Goal: Task Accomplishment & Management: Complete application form

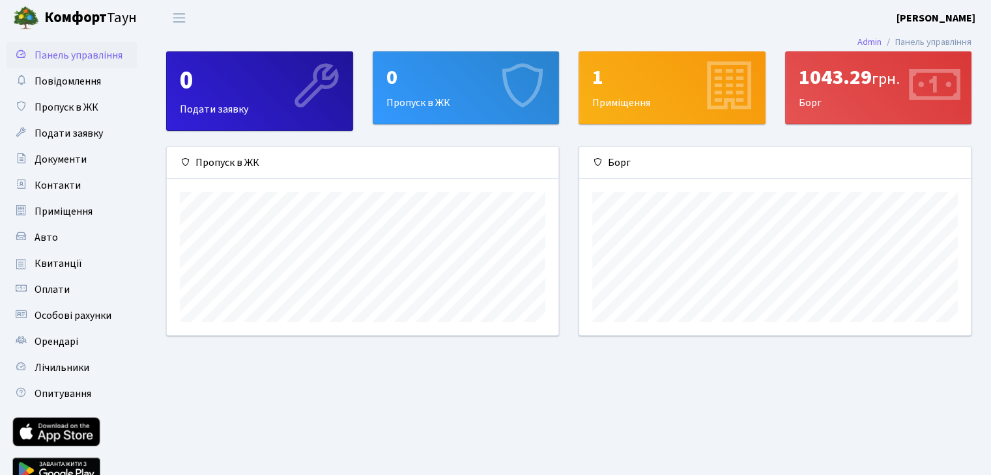
scroll to position [188, 391]
click at [827, 77] on div "1043.29 грн." at bounding box center [879, 77] width 160 height 25
click at [924, 89] on icon at bounding box center [933, 88] width 62 height 62
click at [828, 87] on div "1043.29 грн." at bounding box center [879, 77] width 160 height 25
click at [732, 98] on icon at bounding box center [727, 88] width 62 height 62
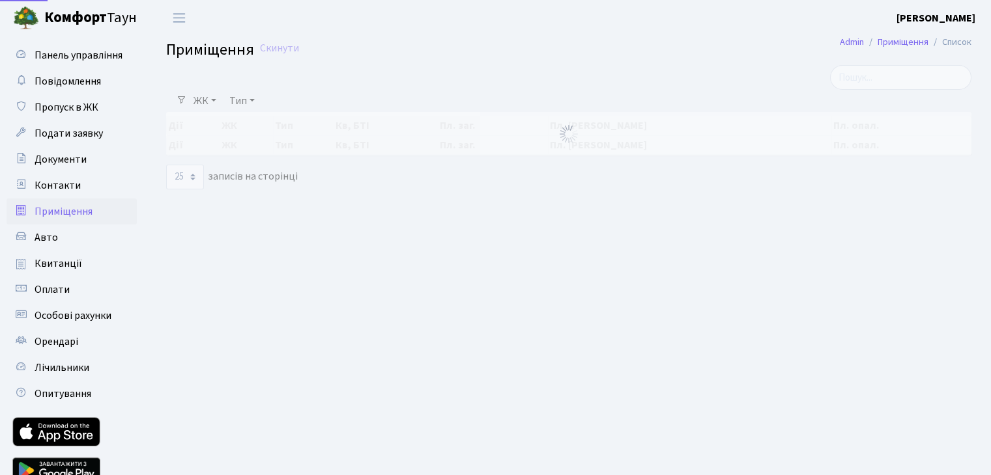
select select "25"
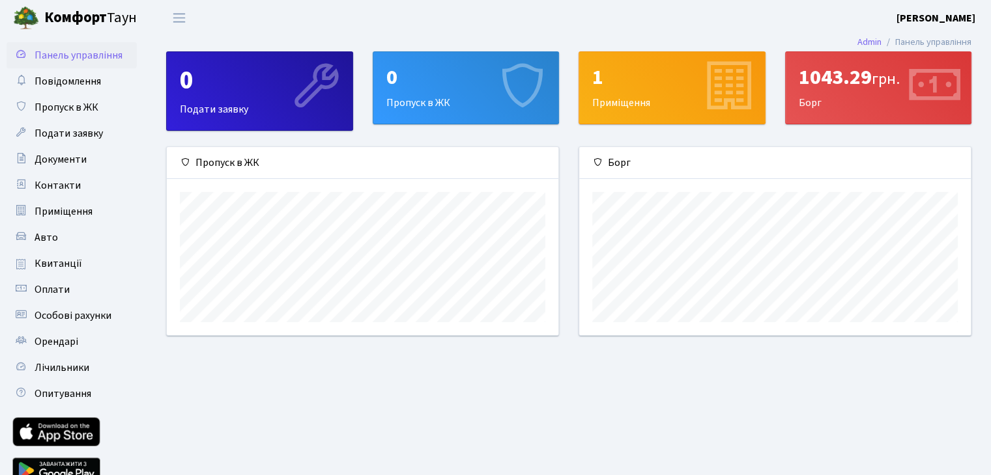
scroll to position [188, 391]
click at [937, 87] on icon at bounding box center [933, 88] width 62 height 62
click at [857, 79] on div "1043.29 грн." at bounding box center [879, 77] width 160 height 25
click at [856, 78] on div "1043.29 грн." at bounding box center [879, 77] width 160 height 25
click at [922, 82] on icon at bounding box center [933, 88] width 62 height 62
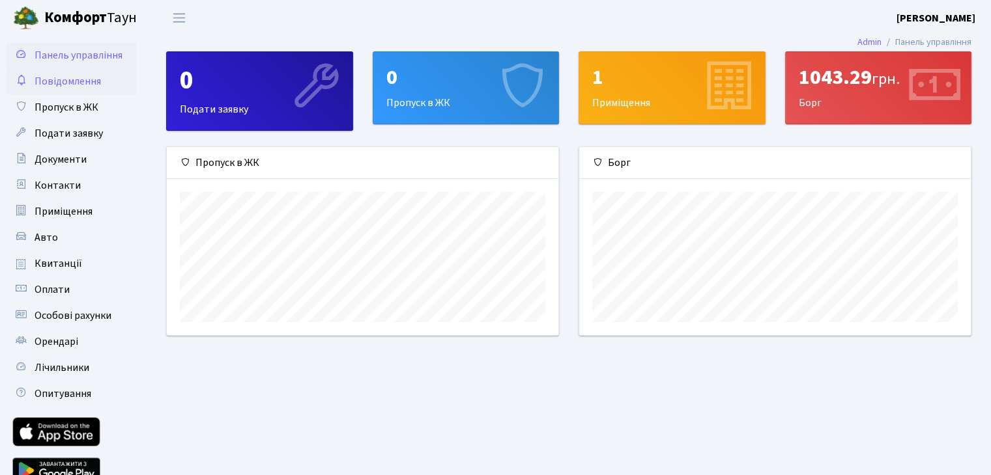
click at [78, 81] on span "Повідомлення" at bounding box center [68, 81] width 66 height 14
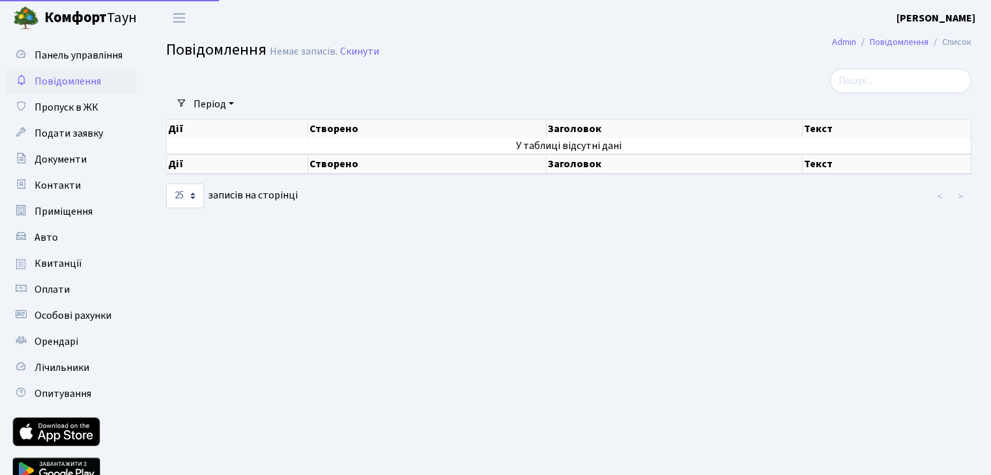
select select "25"
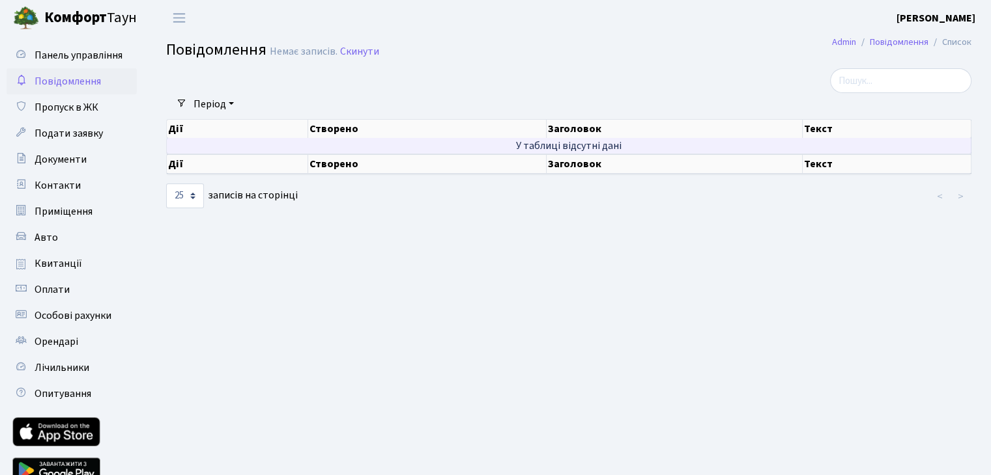
click at [601, 142] on td "У таблиці відсутні дані" at bounding box center [569, 146] width 804 height 16
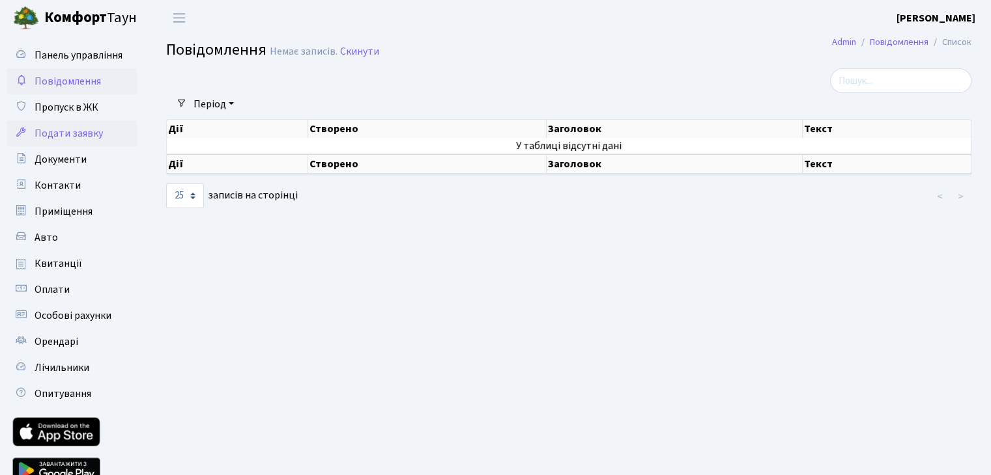
click at [70, 134] on span "Подати заявку" at bounding box center [69, 133] width 68 height 14
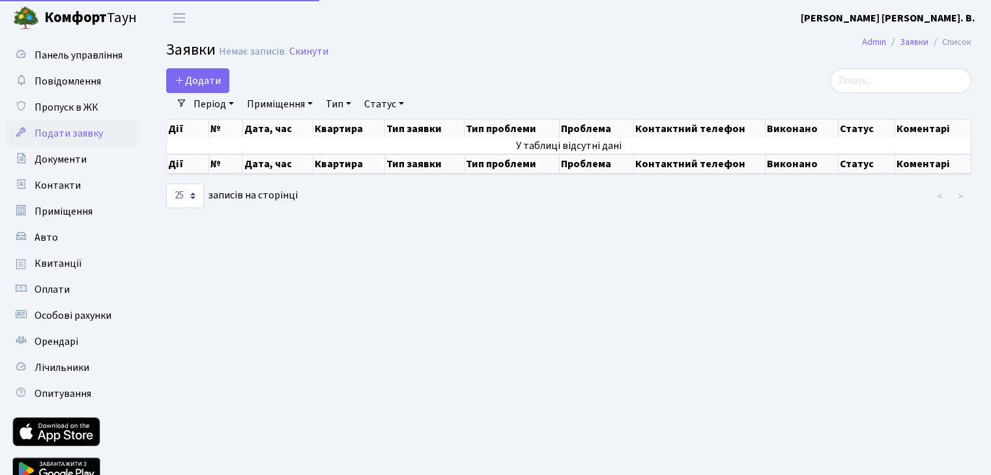
select select "25"
click at [66, 160] on span "Документи" at bounding box center [61, 159] width 52 height 14
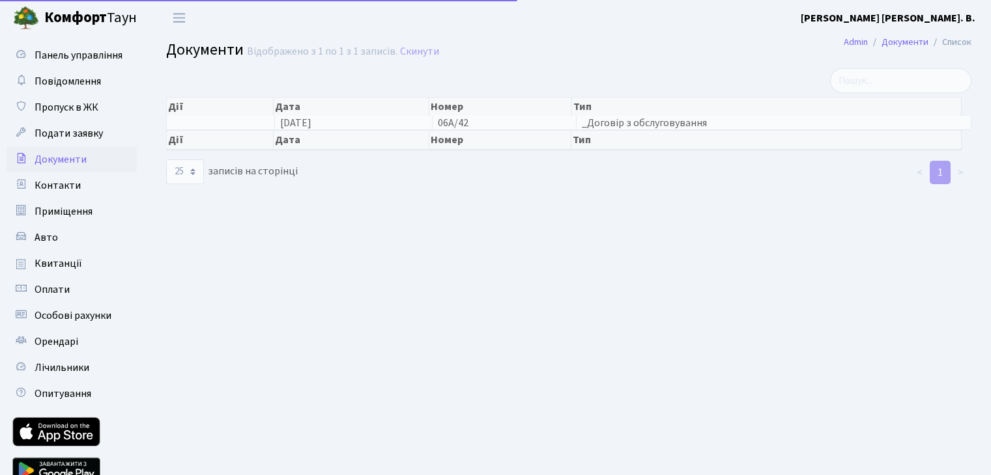
select select "25"
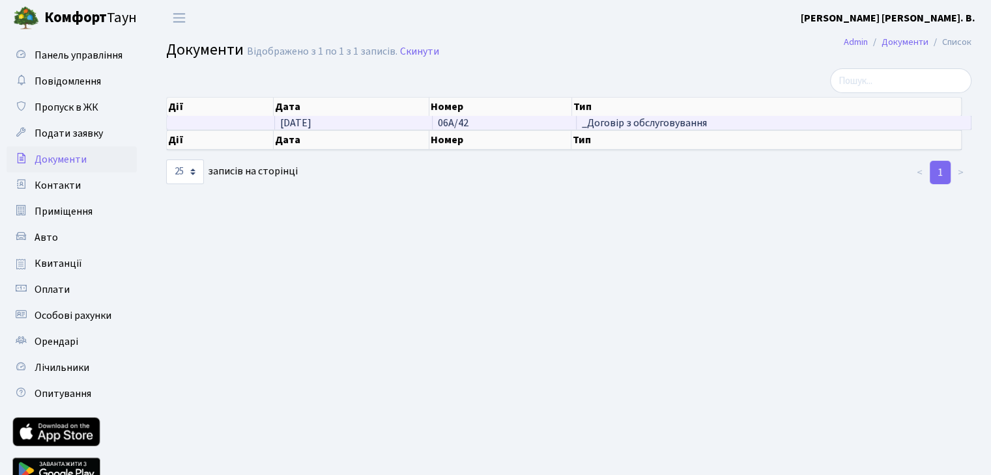
click at [628, 123] on span "_Договір з обслуговування" at bounding box center [774, 123] width 384 height 10
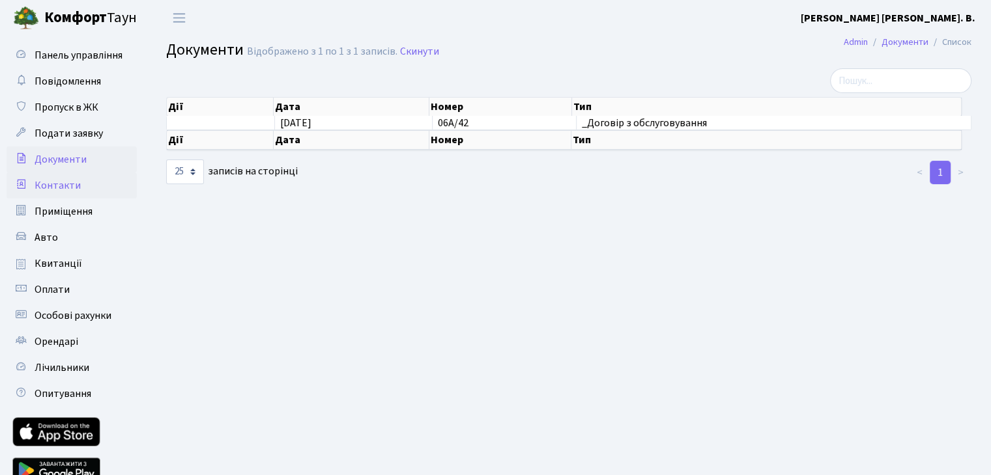
click at [56, 183] on span "Контакти" at bounding box center [58, 185] width 46 height 14
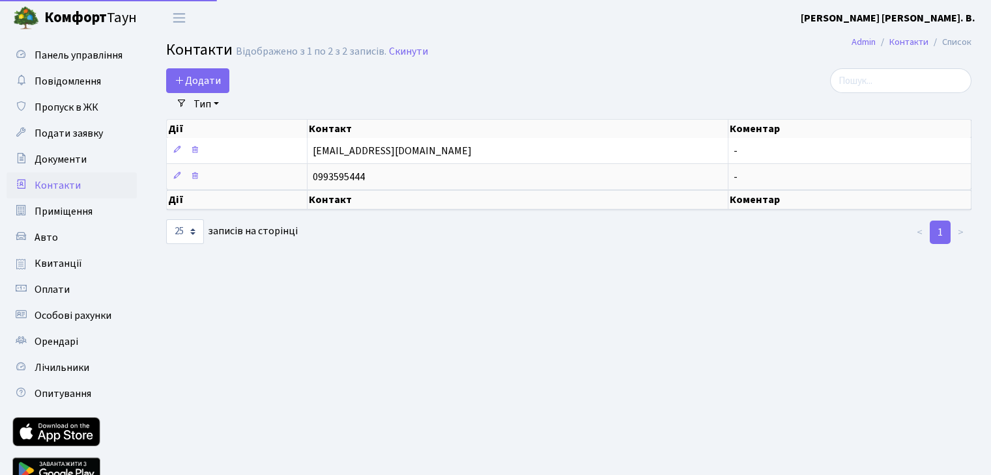
select select "25"
click at [63, 209] on span "Приміщення" at bounding box center [64, 212] width 58 height 14
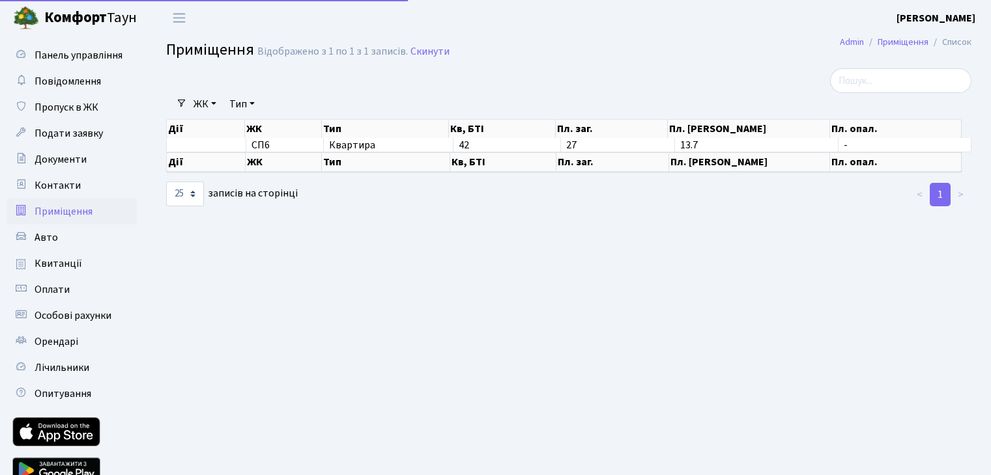
select select "25"
click at [47, 238] on span "Авто" at bounding box center [46, 238] width 23 height 14
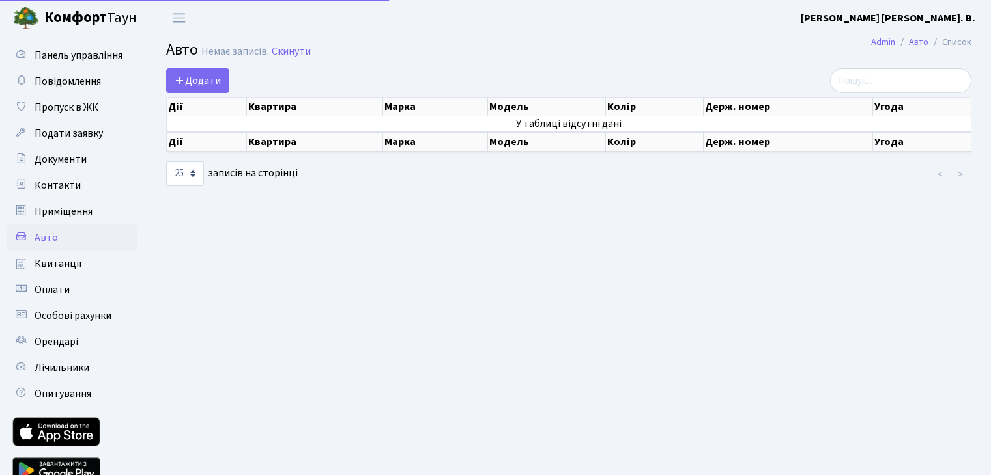
select select "25"
click at [186, 76] on span "Додати" at bounding box center [198, 81] width 46 height 14
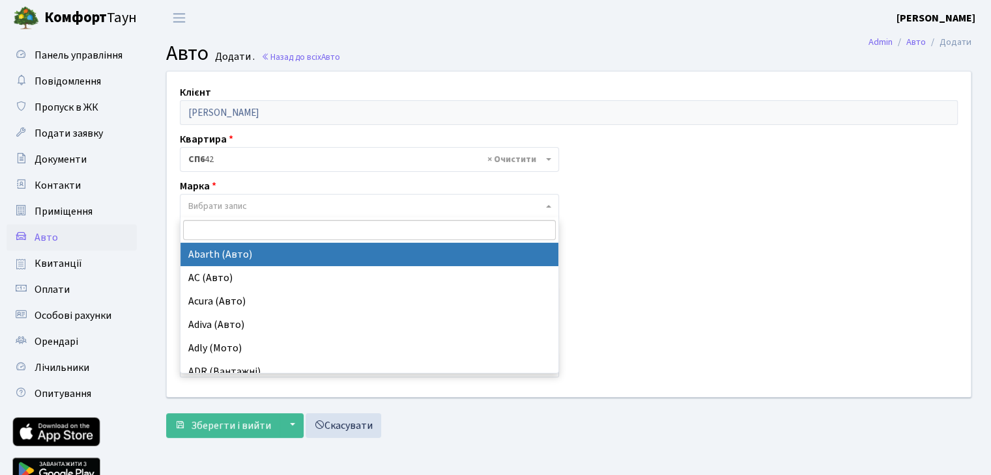
click at [246, 209] on span "Вибрати запис" at bounding box center [217, 206] width 59 height 13
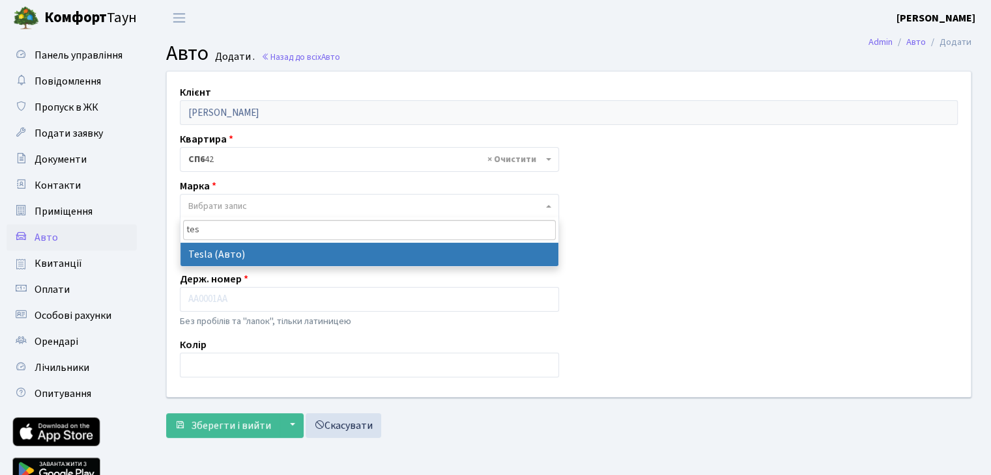
type input "tes"
select select "129"
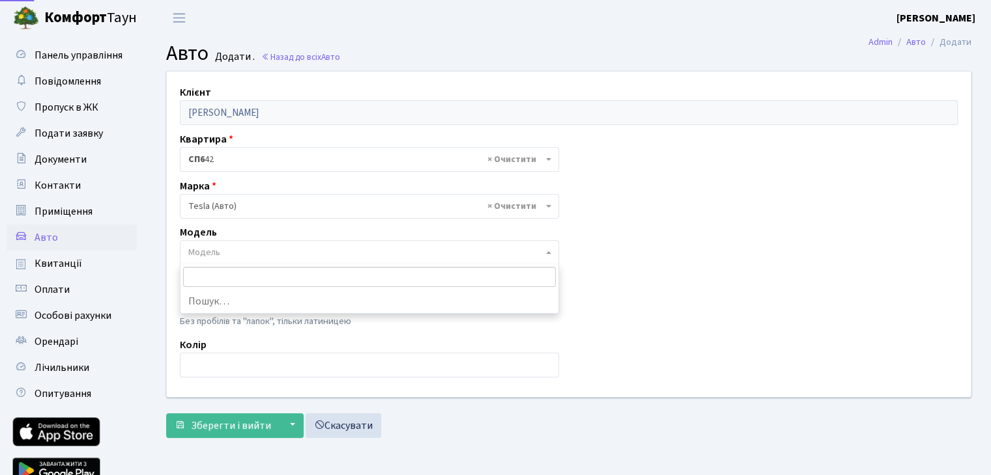
click at [234, 251] on span "Модель" at bounding box center [365, 252] width 354 height 13
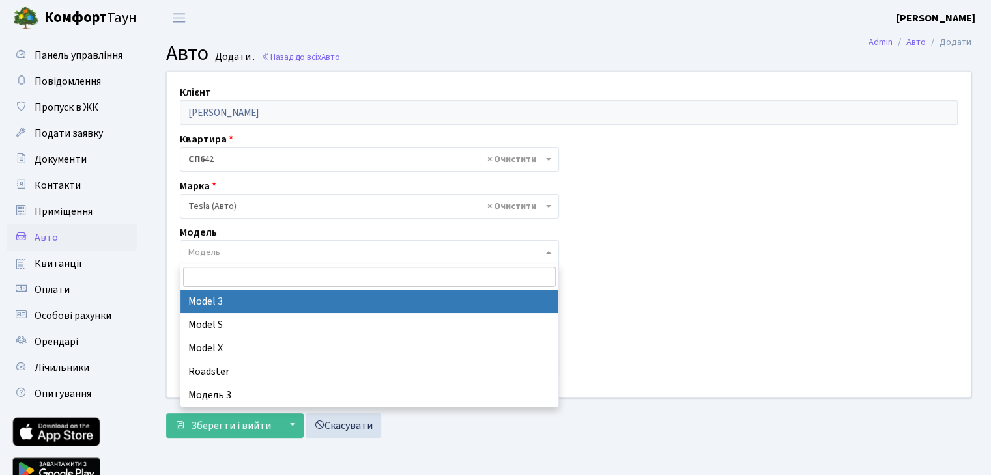
select select "4305"
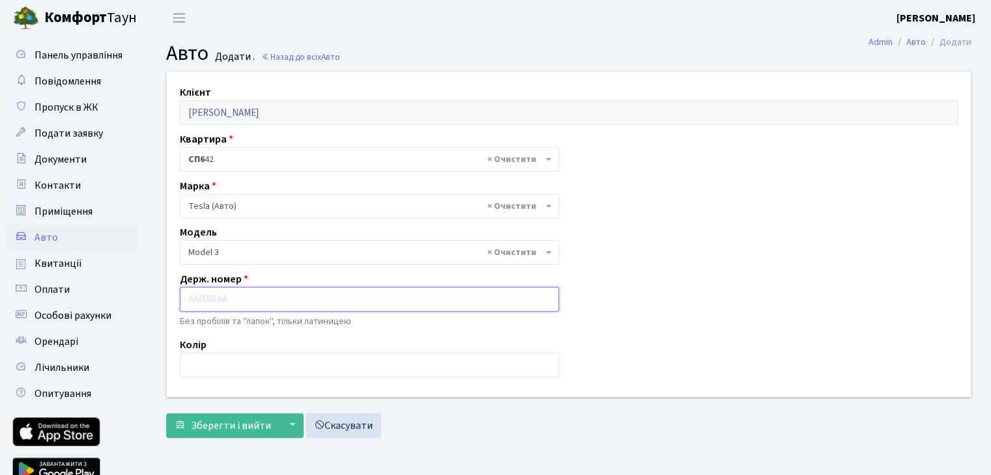
click at [227, 305] on input "text" at bounding box center [369, 299] width 379 height 25
type input "F"
type input "АА3095YD"
click at [218, 363] on input "text" at bounding box center [369, 365] width 379 height 25
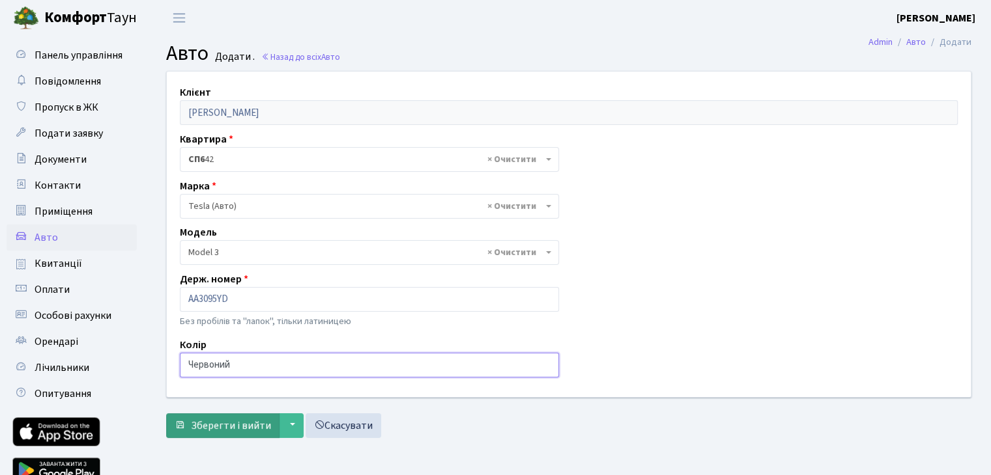
type input "Червоний"
click at [229, 425] on span "Зберегти і вийти" at bounding box center [231, 426] width 80 height 14
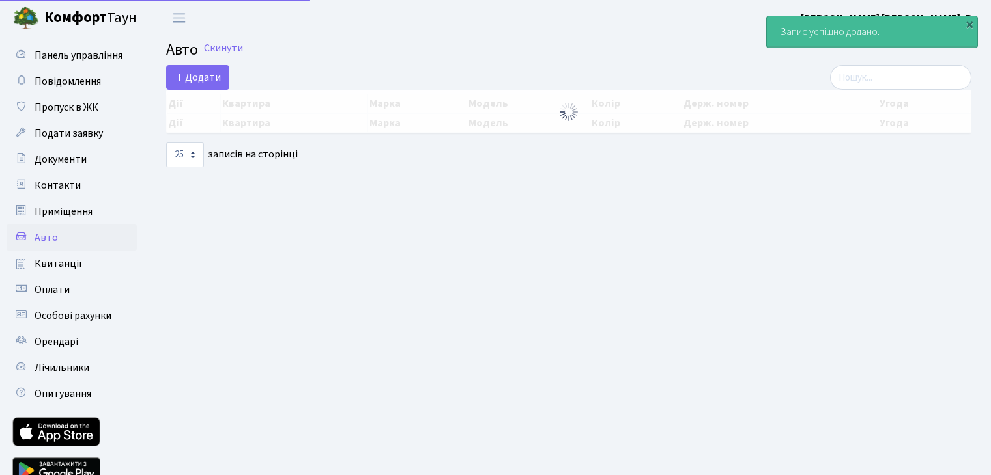
select select "25"
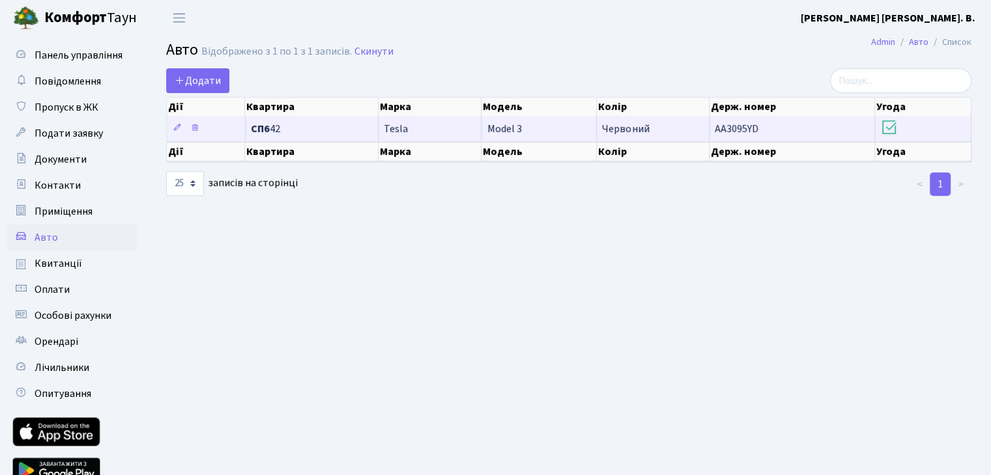
click at [500, 130] on span "Model 3" at bounding box center [504, 129] width 35 height 14
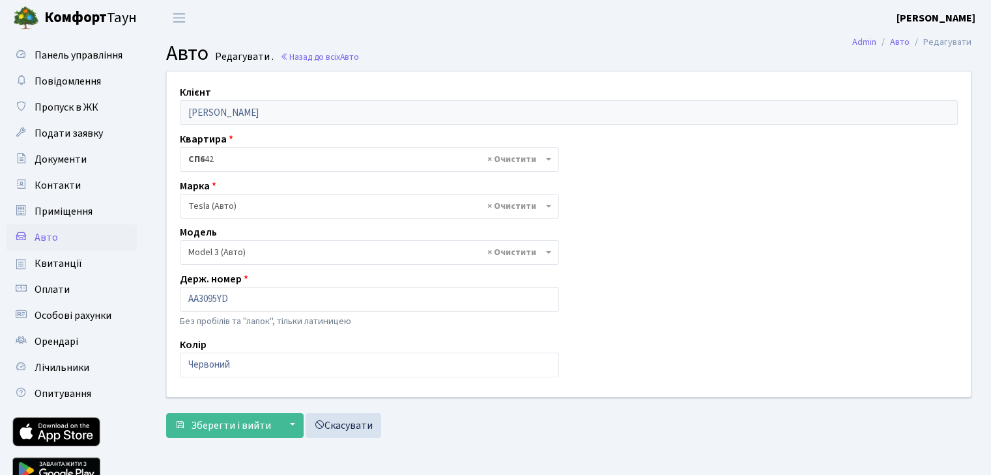
select select "4305"
click at [444, 250] on span "× Model 3 (Авто)" at bounding box center [365, 252] width 354 height 13
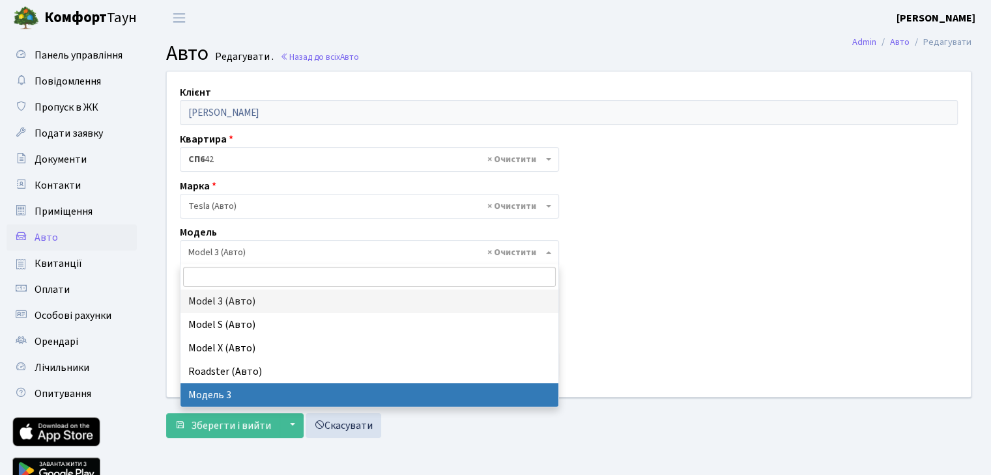
click at [719, 449] on main "Admin Авто Редагувати Авто Редагувати . Назад до всіх Авто Клієнт Самойленко Ма…" at bounding box center [569, 269] width 844 height 466
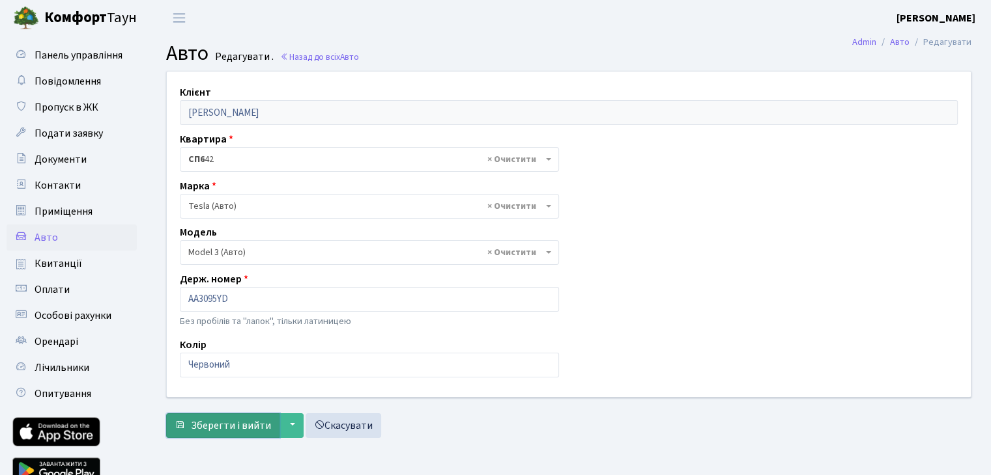
click at [218, 423] on span "Зберегти і вийти" at bounding box center [231, 426] width 80 height 14
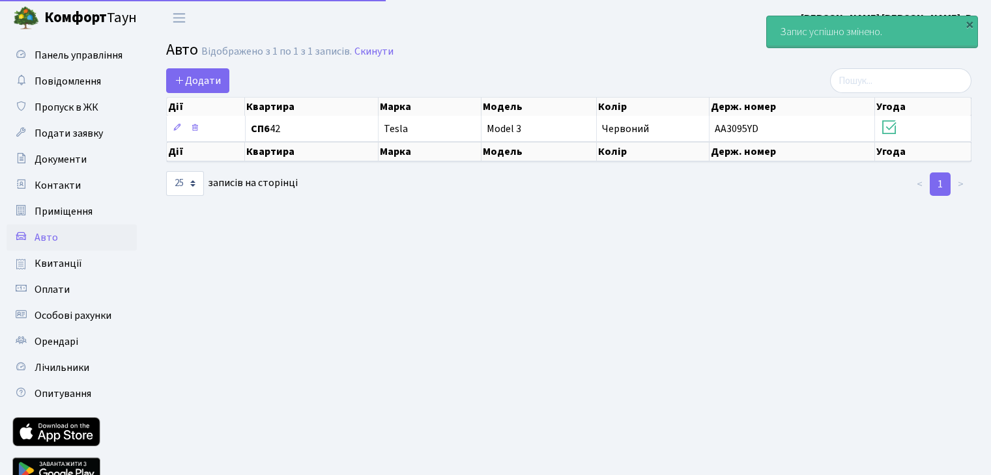
select select "25"
click at [64, 266] on span "Квитанції" at bounding box center [59, 264] width 48 height 14
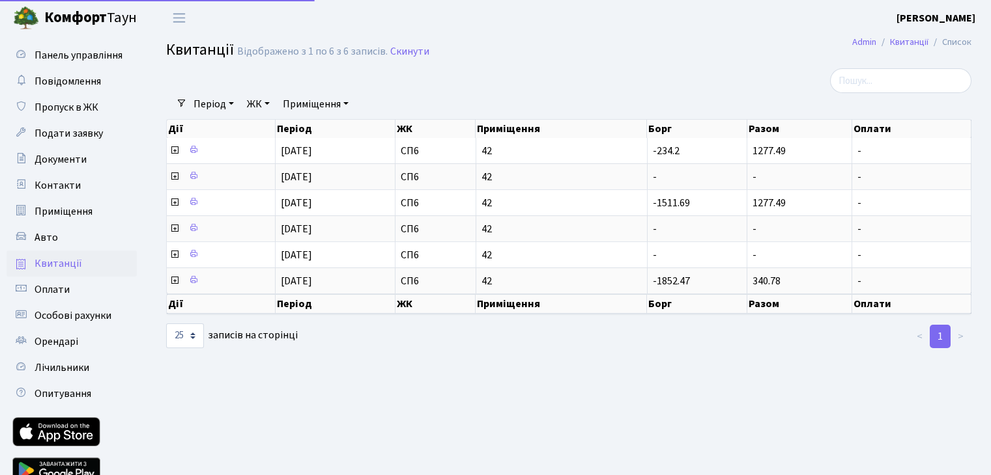
select select "25"
click at [46, 293] on span "Оплати" at bounding box center [52, 290] width 35 height 14
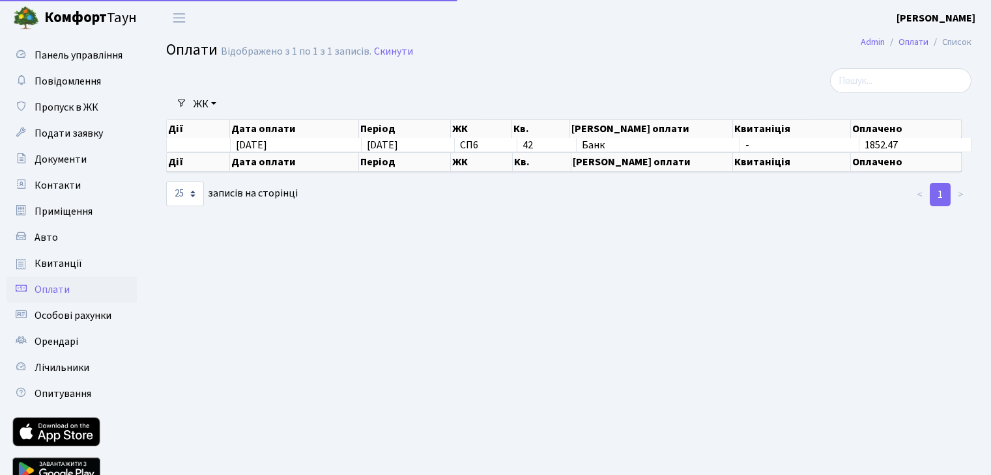
select select "25"
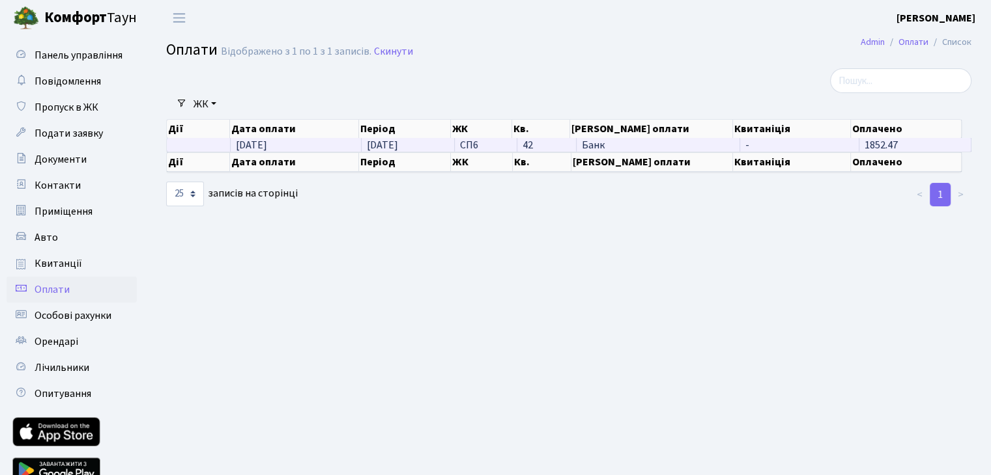
click at [881, 145] on span "1852.47" at bounding box center [880, 145] width 33 height 14
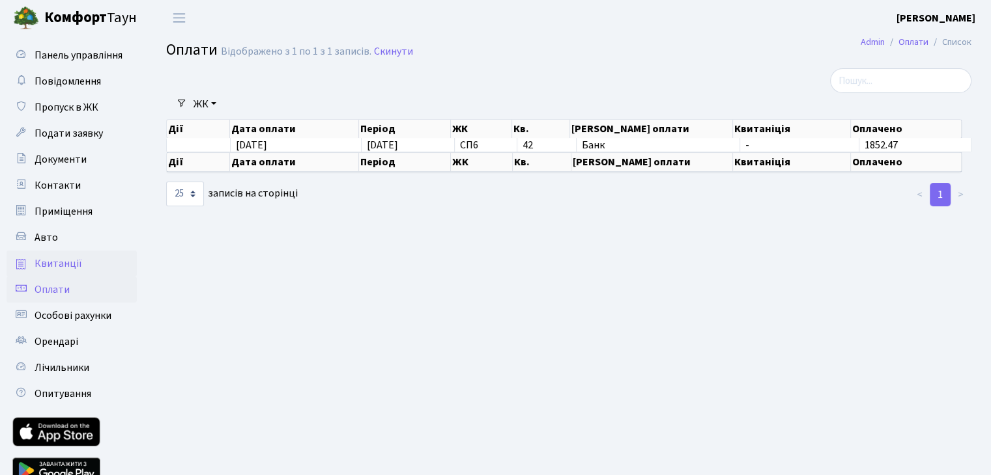
click at [55, 262] on span "Квитанції" at bounding box center [59, 264] width 48 height 14
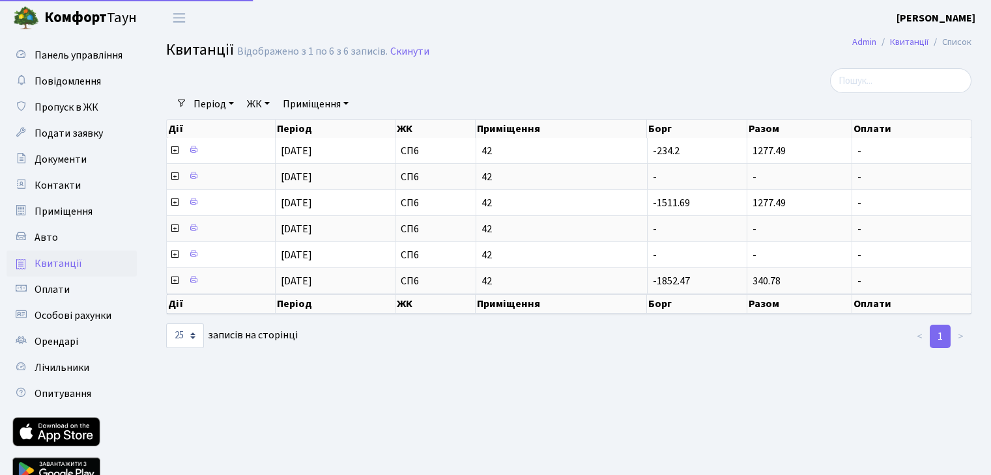
select select "25"
drag, startPoint x: 48, startPoint y: 287, endPoint x: 48, endPoint y: 300, distance: 13.0
click at [48, 287] on span "Оплати" at bounding box center [52, 290] width 35 height 14
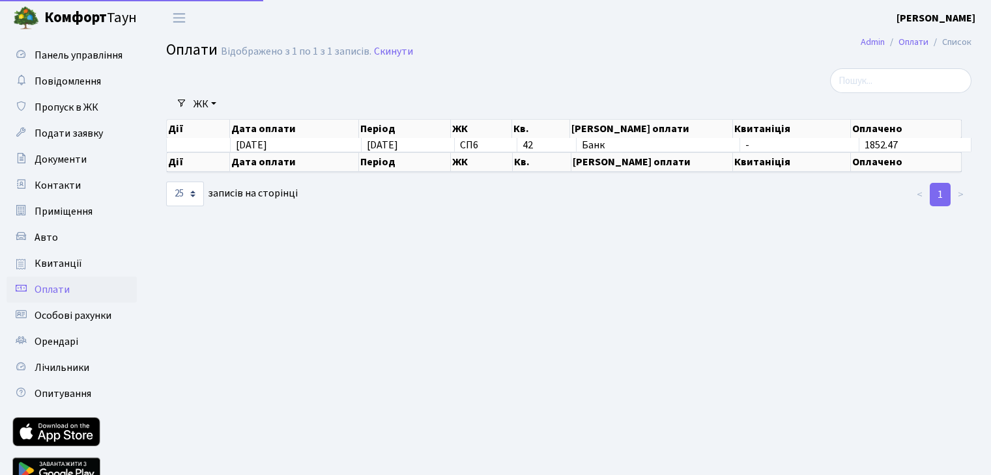
select select "25"
click at [52, 317] on span "Особові рахунки" at bounding box center [73, 316] width 77 height 14
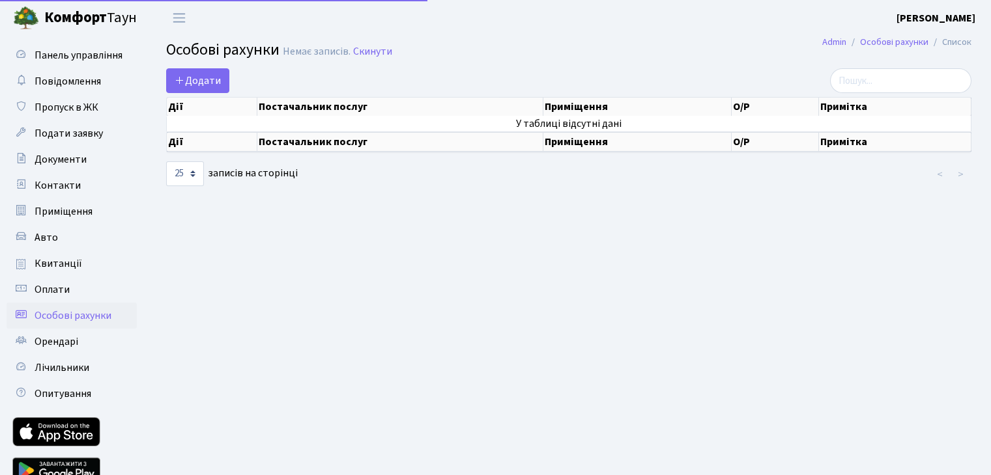
select select "25"
click at [63, 265] on span "Квитанції" at bounding box center [59, 264] width 48 height 14
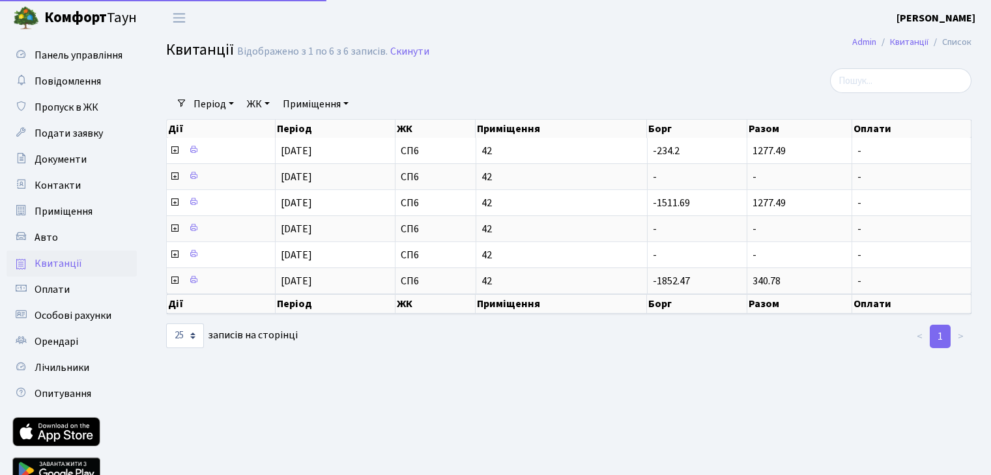
select select "25"
click at [58, 285] on span "Оплати" at bounding box center [52, 290] width 35 height 14
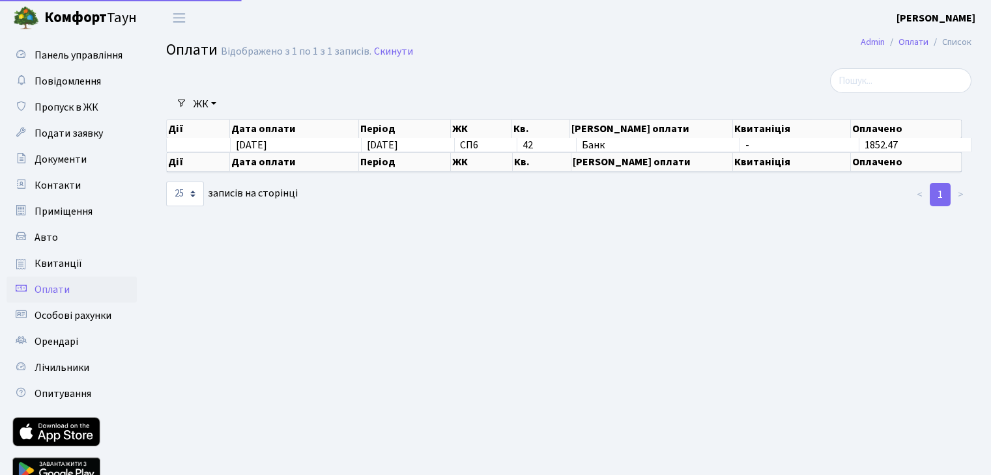
select select "25"
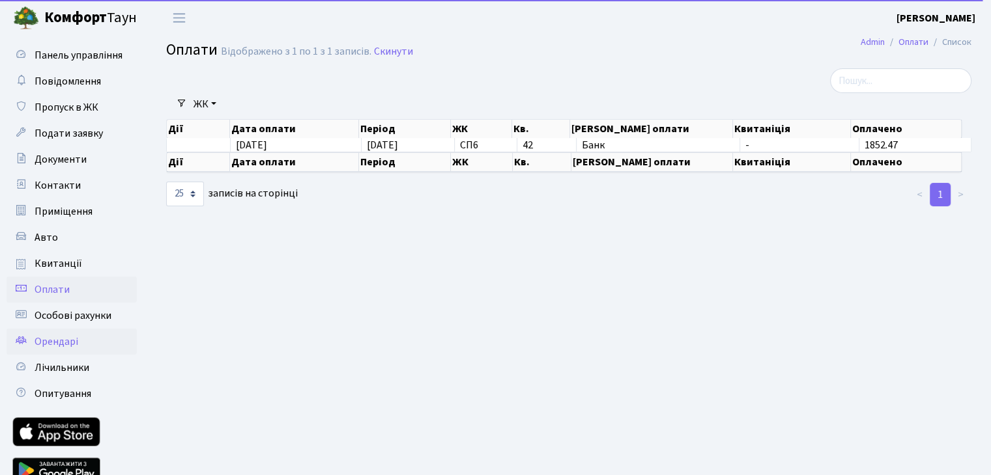
drag, startPoint x: 61, startPoint y: 339, endPoint x: 59, endPoint y: 351, distance: 12.4
click at [61, 340] on span "Орендарі" at bounding box center [57, 342] width 44 height 14
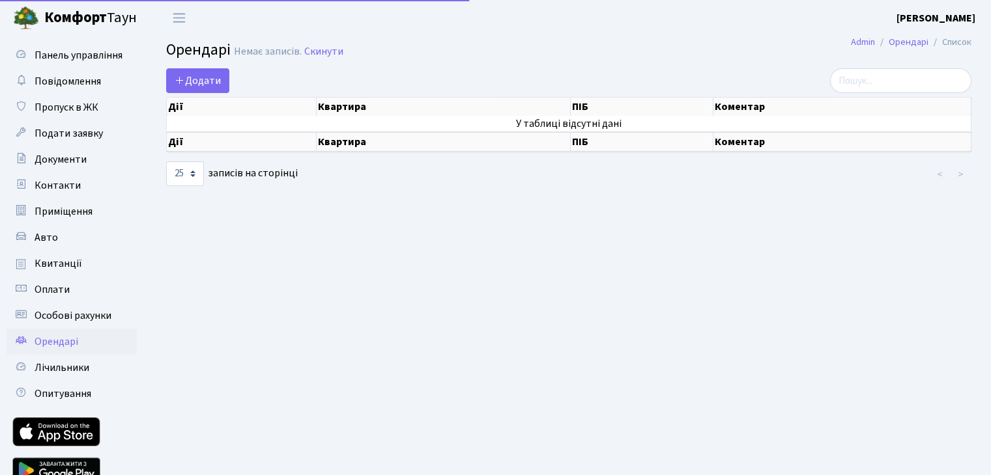
select select "25"
click at [57, 363] on span "Лічильники" at bounding box center [62, 368] width 55 height 14
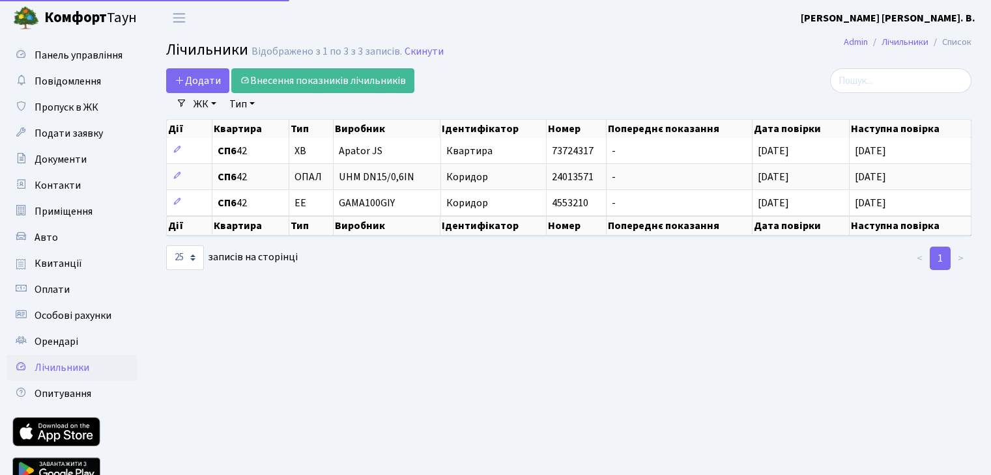
select select "25"
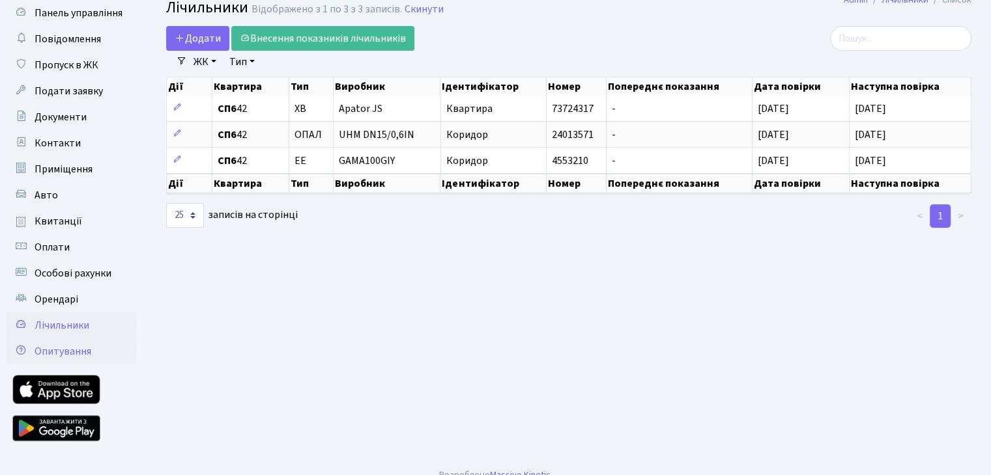
scroll to position [59, 0]
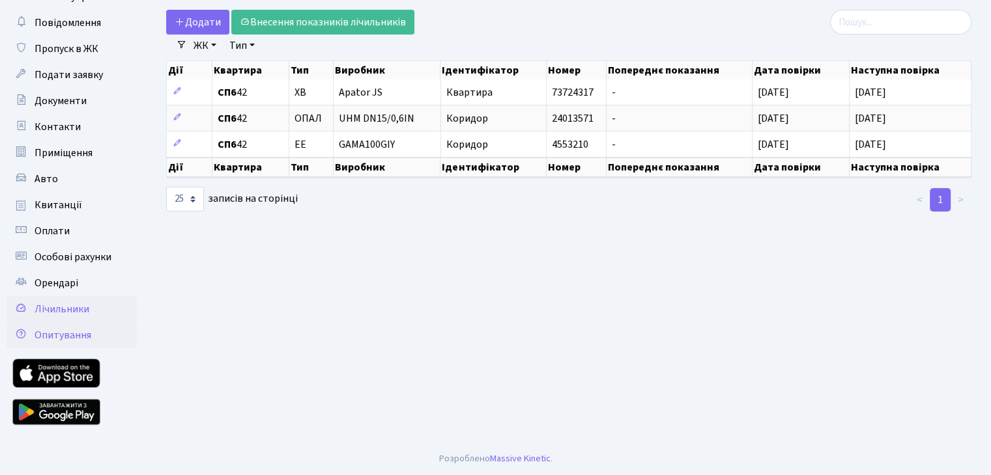
click at [63, 339] on span "Опитування" at bounding box center [63, 335] width 57 height 14
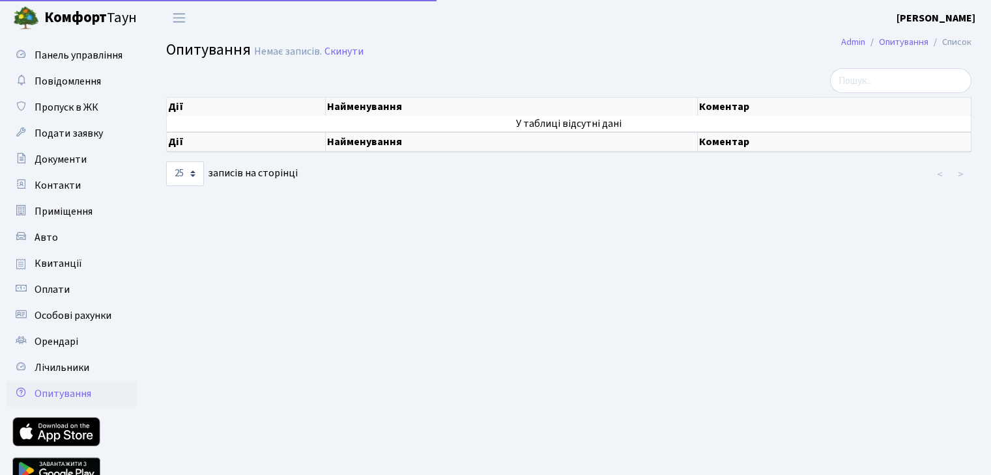
select select "25"
click at [88, 17] on b "Комфорт" at bounding box center [75, 17] width 63 height 21
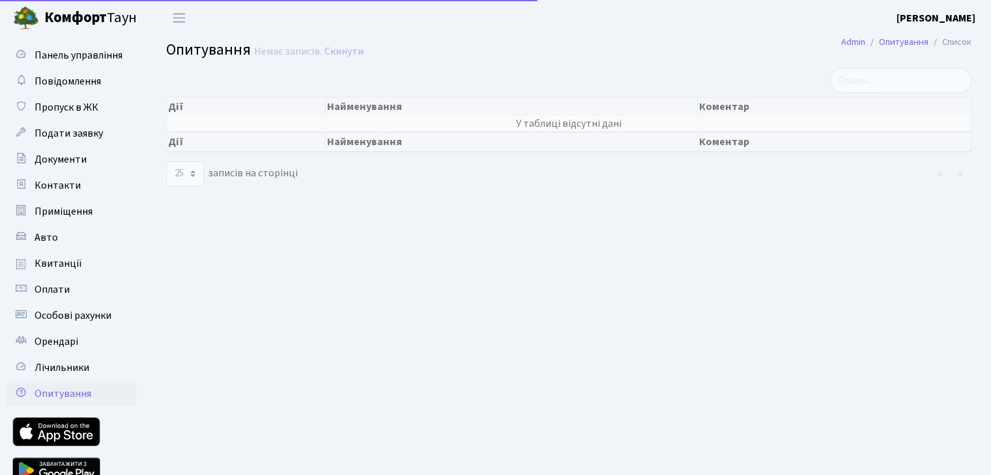
select select "25"
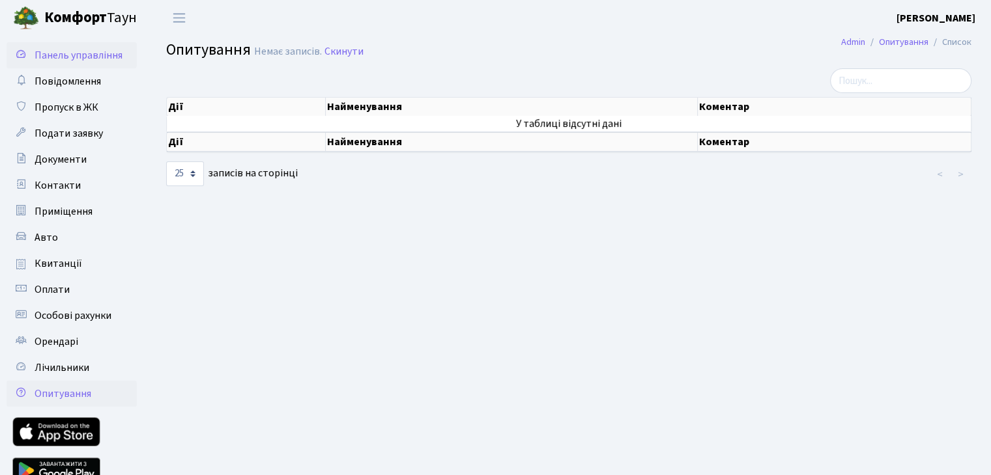
click at [94, 59] on span "Панель управління" at bounding box center [79, 55] width 88 height 14
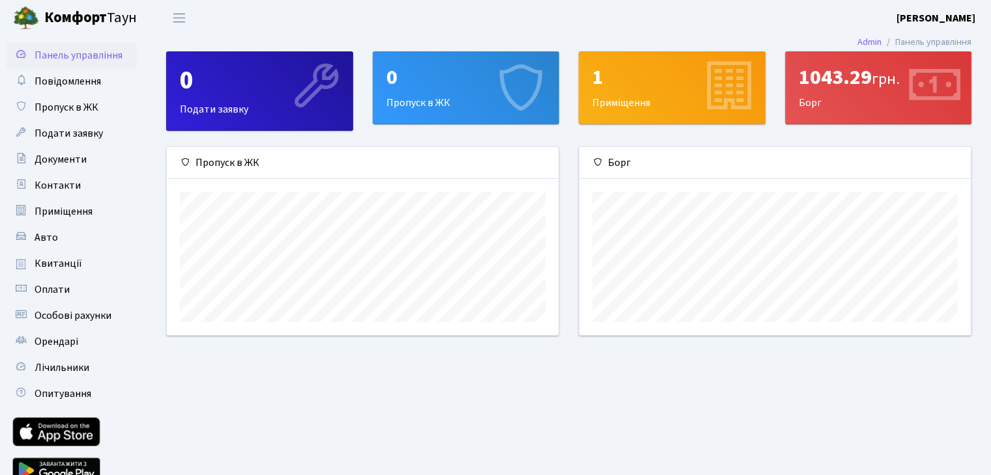
click at [449, 98] on div "0 Пропуск в ЖК" at bounding box center [466, 88] width 186 height 72
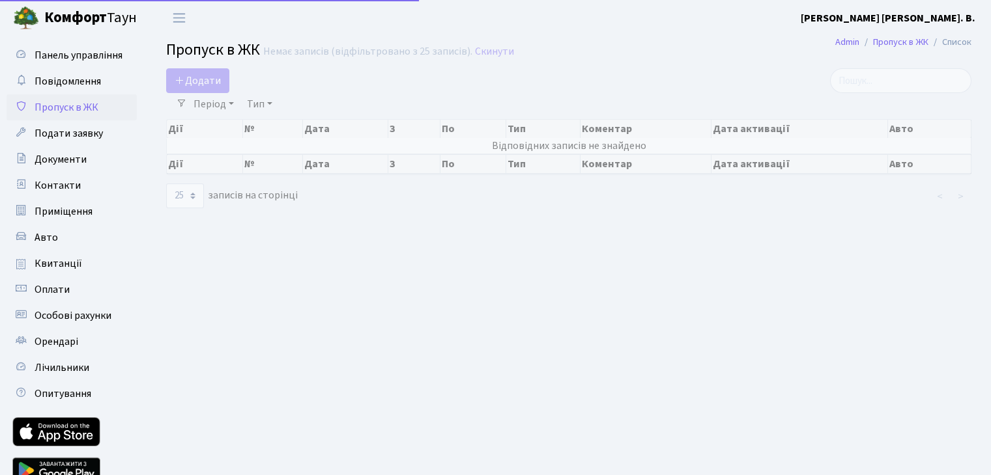
select select "25"
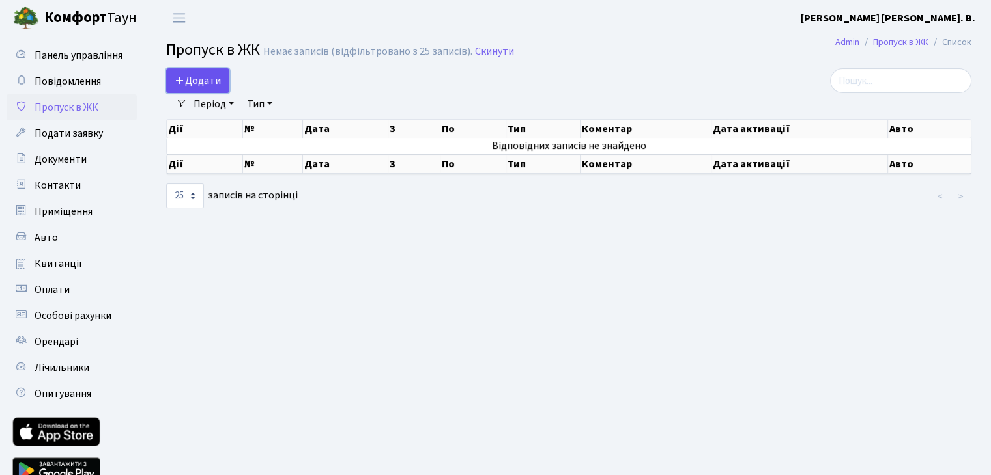
click at [191, 76] on span "Додати" at bounding box center [198, 81] width 46 height 14
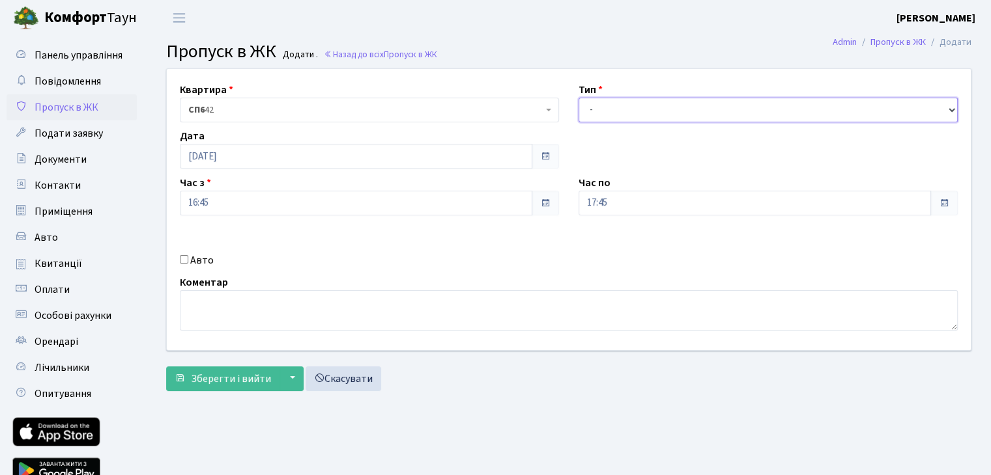
click at [732, 110] on select "- Доставка Таксі Гості Сервіс" at bounding box center [767, 110] width 379 height 25
click at [516, 277] on div "Коментар" at bounding box center [568, 303] width 797 height 56
